Goal: Task Accomplishment & Management: Use online tool/utility

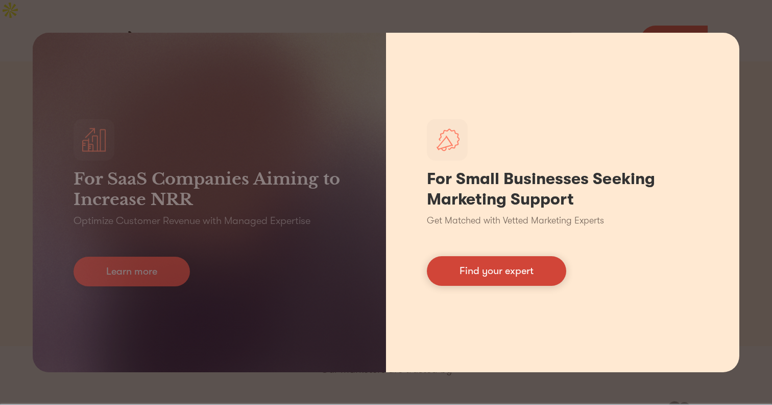
click at [506, 261] on link "Find your expert" at bounding box center [496, 271] width 139 height 30
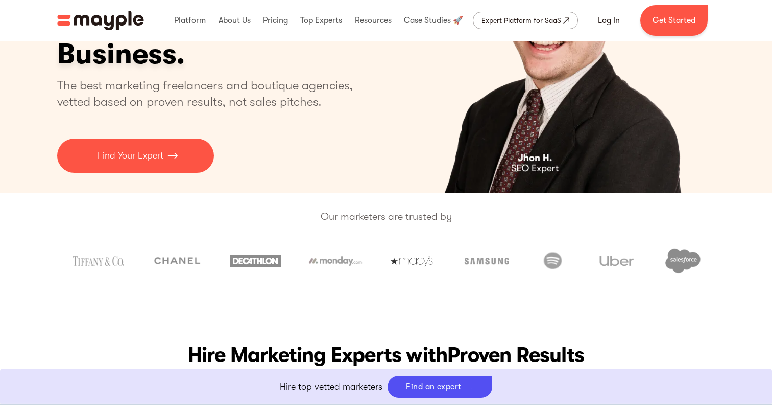
scroll to position [156, 0]
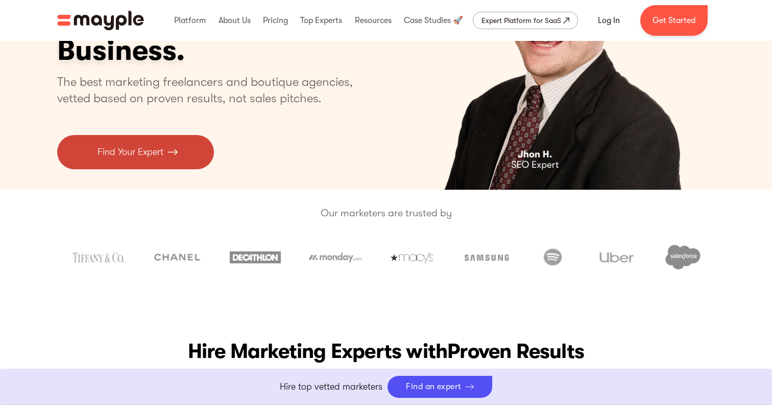
click at [148, 145] on p "Find Your Expert" at bounding box center [131, 152] width 66 height 14
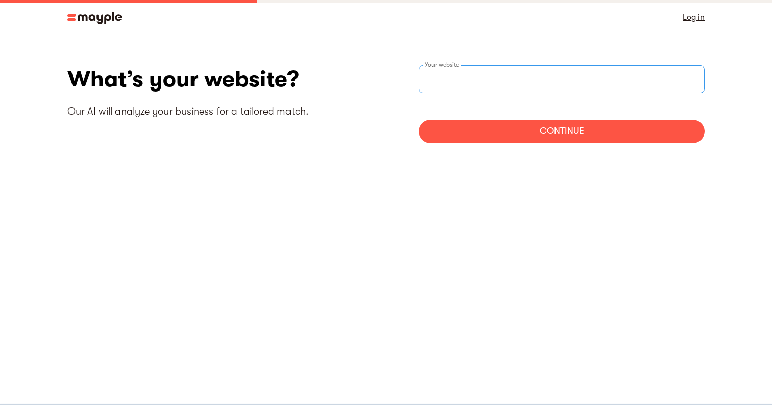
click at [480, 79] on input "websiteStep" at bounding box center [562, 79] width 286 height 28
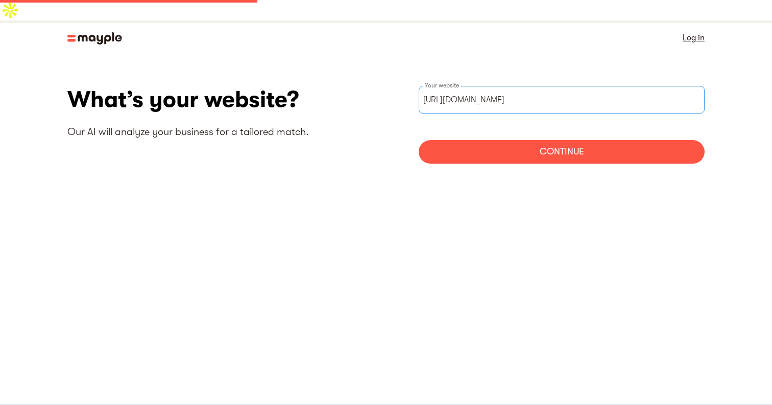
type input "[URL][DOMAIN_NAME]"
click at [484, 140] on div "Continue" at bounding box center [562, 152] width 286 height 24
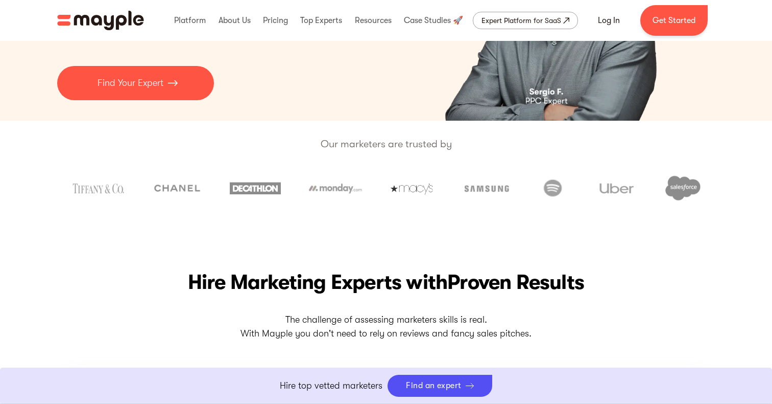
scroll to position [211, 0]
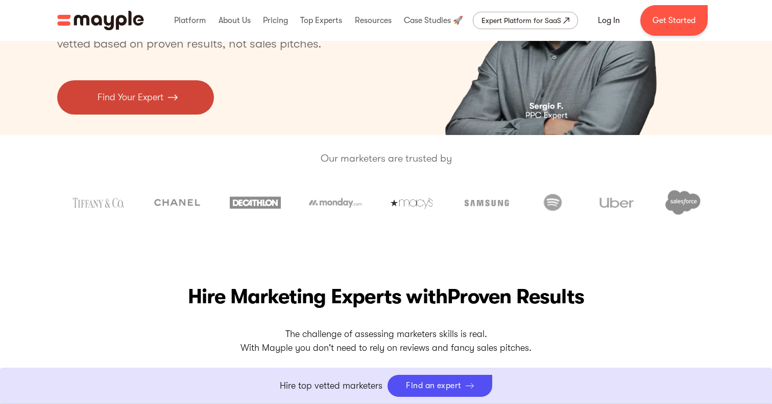
click at [152, 80] on link "Find Your Expert" at bounding box center [135, 97] width 157 height 34
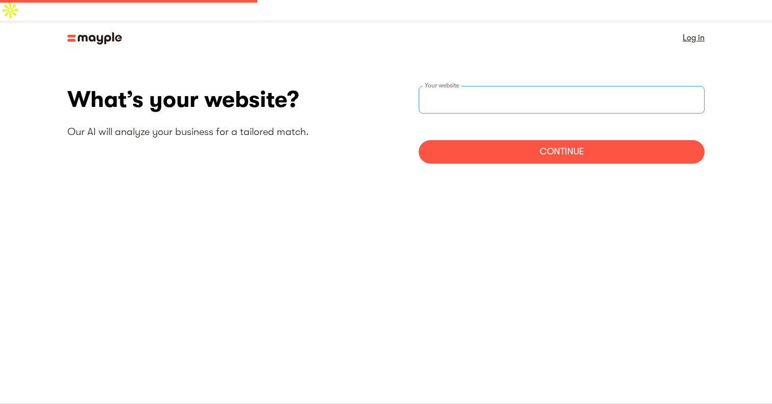
click at [527, 86] on input "websiteStep" at bounding box center [562, 100] width 286 height 28
type input "https://daseinbags.com"
click at [508, 140] on div "Continue" at bounding box center [562, 152] width 286 height 24
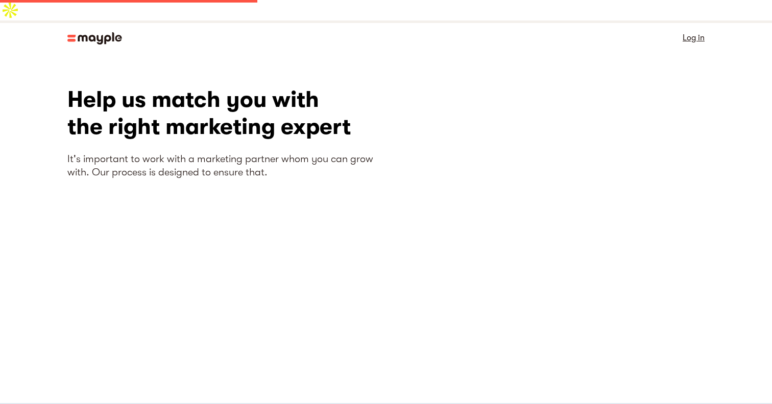
scroll to position [22, 0]
